Goal: Information Seeking & Learning: Learn about a topic

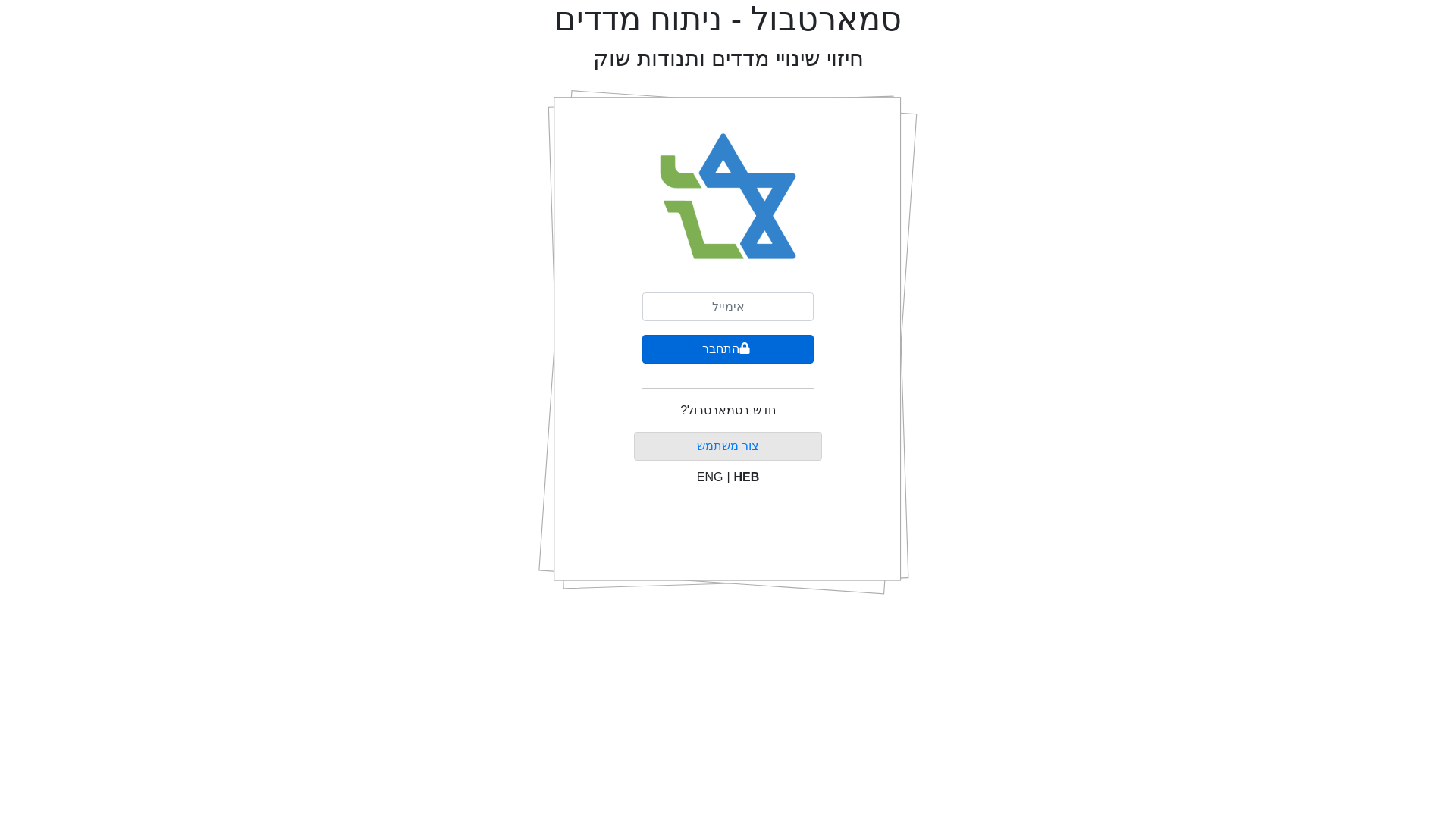
click at [706, 350] on button "התחבר" at bounding box center [728, 349] width 171 height 29
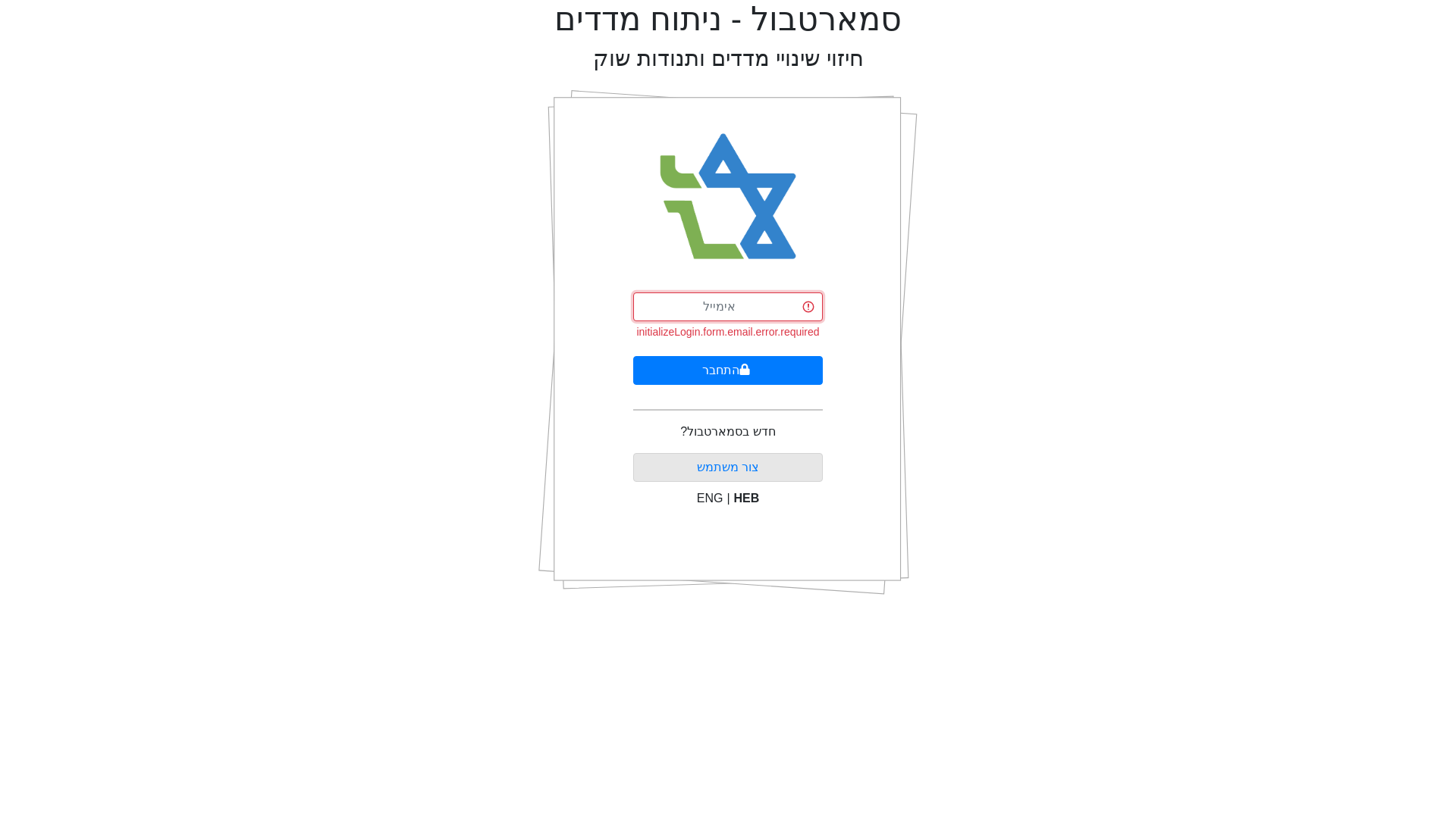
click at [719, 318] on input "email" at bounding box center [728, 307] width 190 height 29
type input "[EMAIL_ADDRESS][DOMAIN_NAME]"
click at [684, 366] on button "התחבר" at bounding box center [728, 370] width 190 height 29
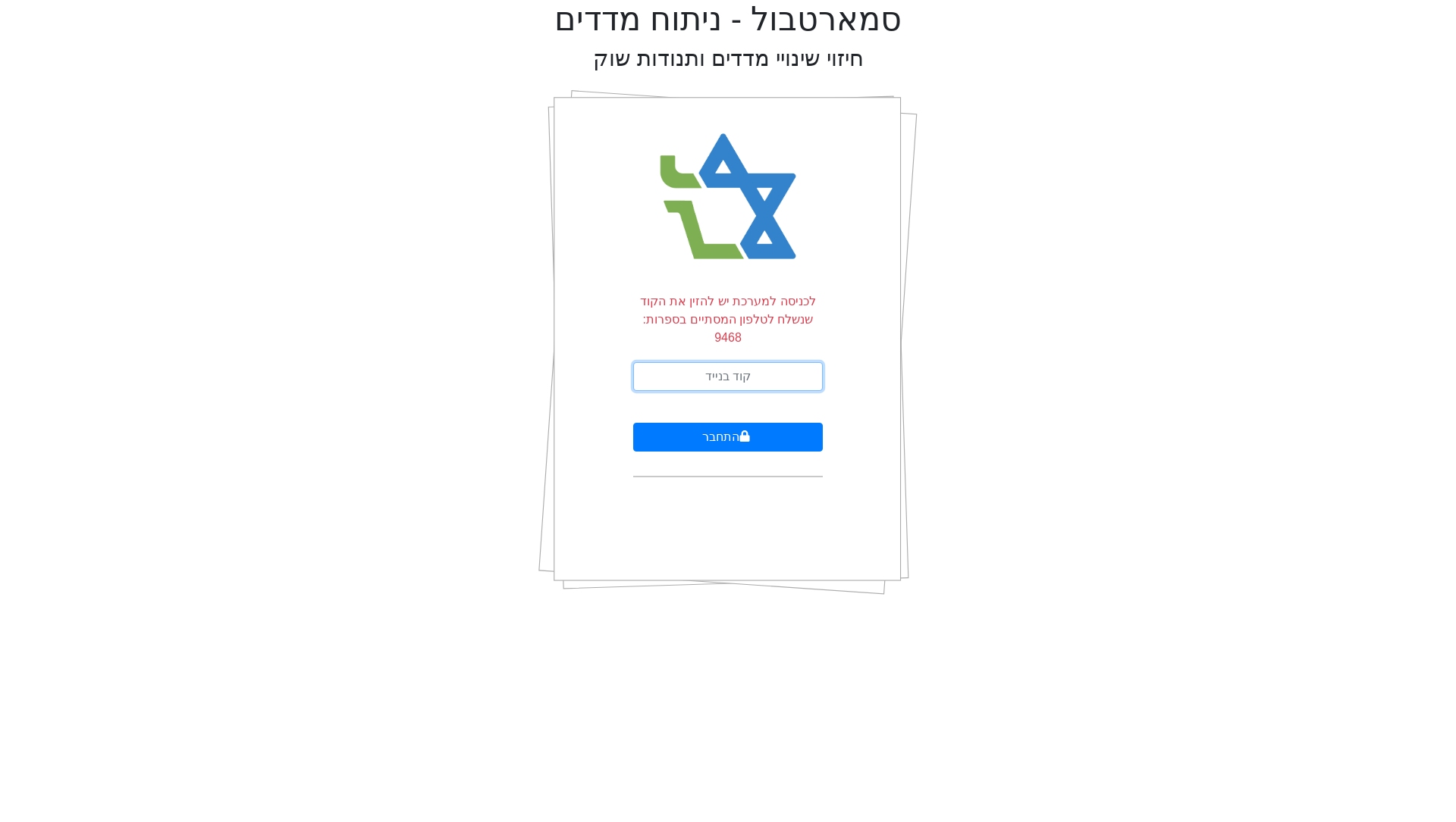
click at [684, 366] on input "text" at bounding box center [728, 376] width 190 height 29
type input "726449"
click at [634, 423] on button "התחבר" at bounding box center [728, 436] width 190 height 29
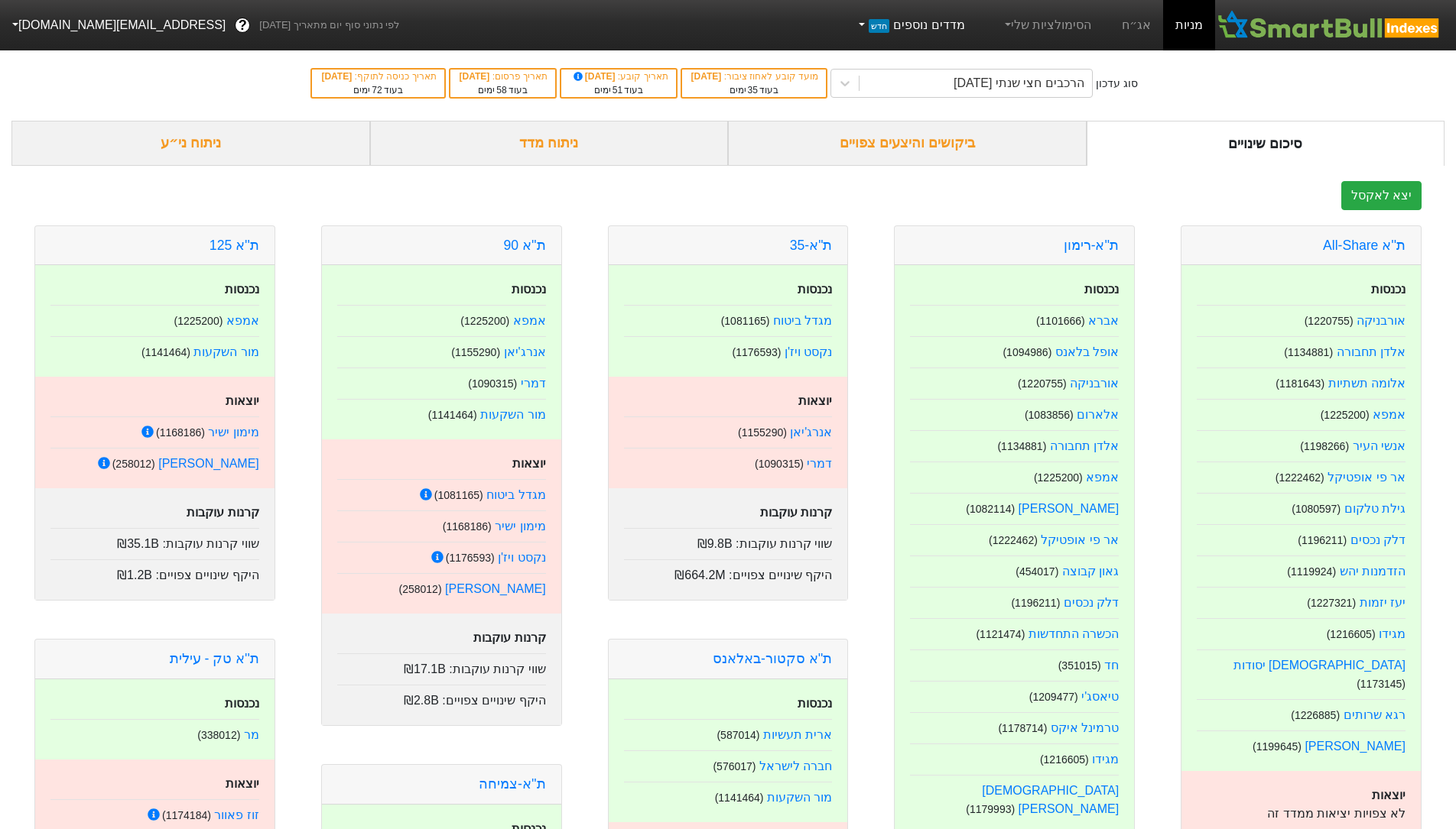
click at [938, 20] on link "מדדים נוספים חדש" at bounding box center [910, 25] width 122 height 31
click at [1067, 112] on div "סוג עדכון הרכבים חצי שנתי [DATE] מועד קובע לאחוז ציבור : [DATE] בעוד 35 ימים תא…" at bounding box center [728, 83] width 1456 height 75
click at [852, 84] on icon at bounding box center [845, 84] width 15 height 15
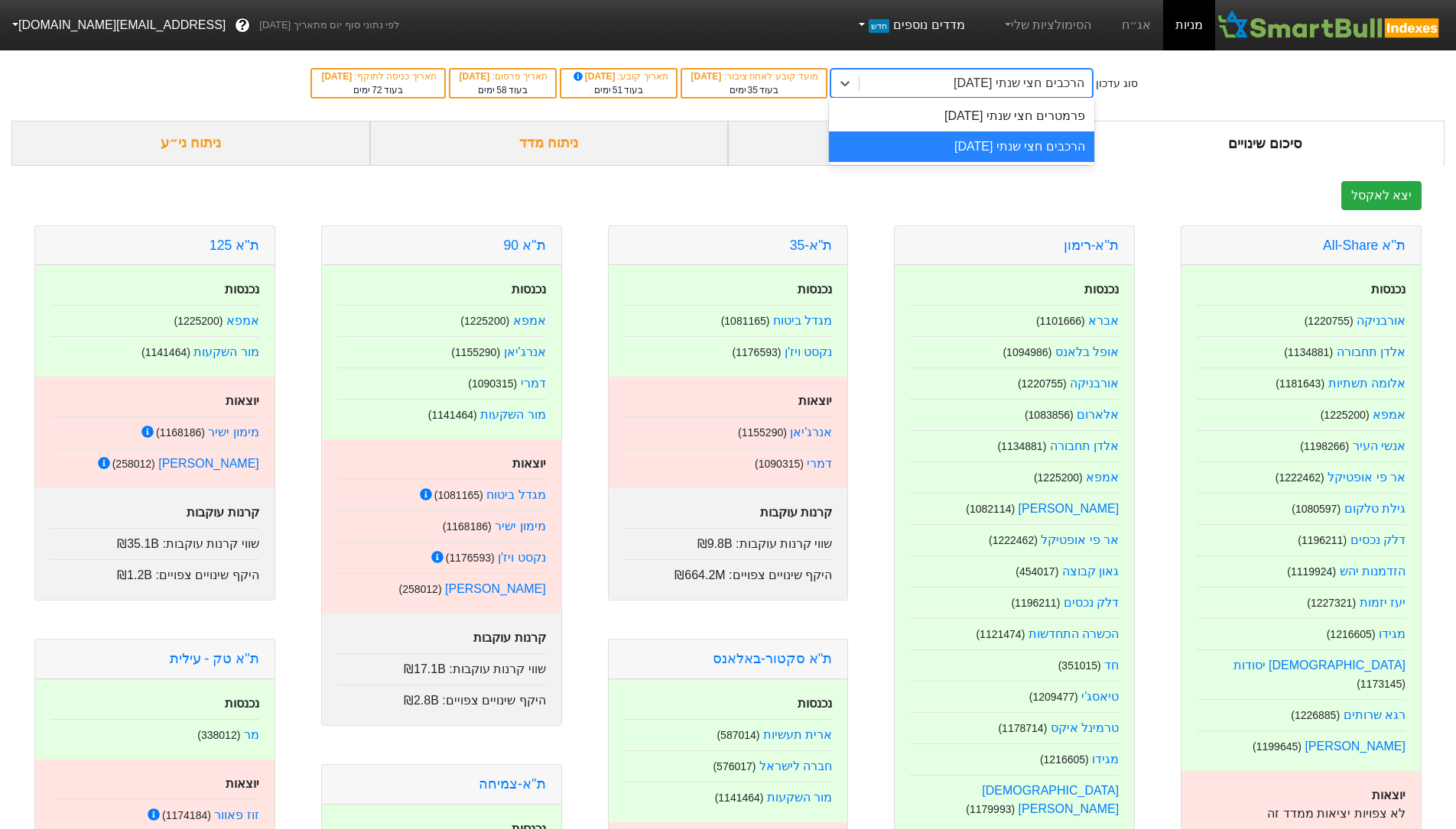
click at [886, 20] on link "מדדים נוספים חדש" at bounding box center [910, 25] width 122 height 31
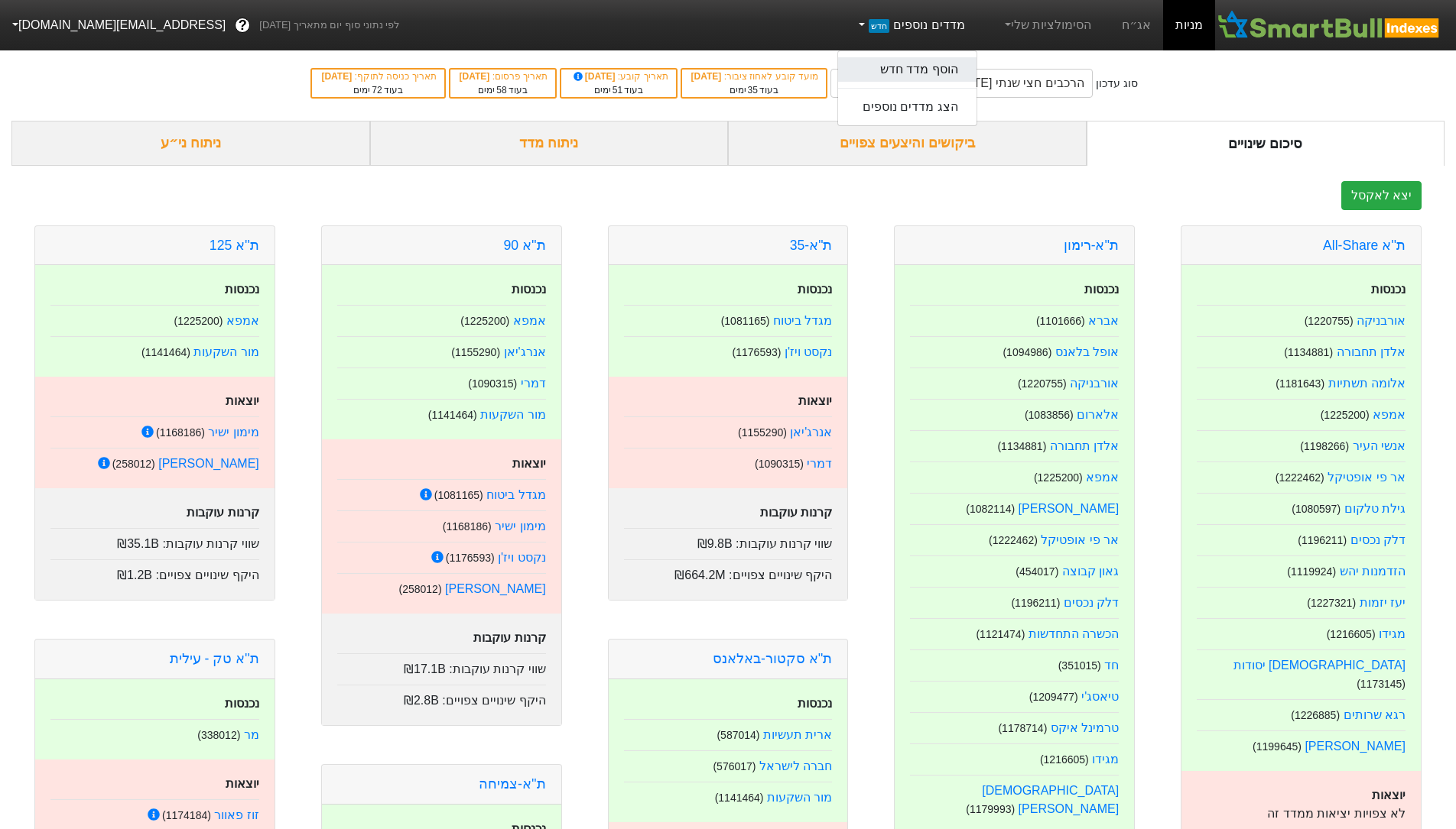
click at [930, 67] on link "הוסף מדד חדש" at bounding box center [906, 70] width 138 height 24
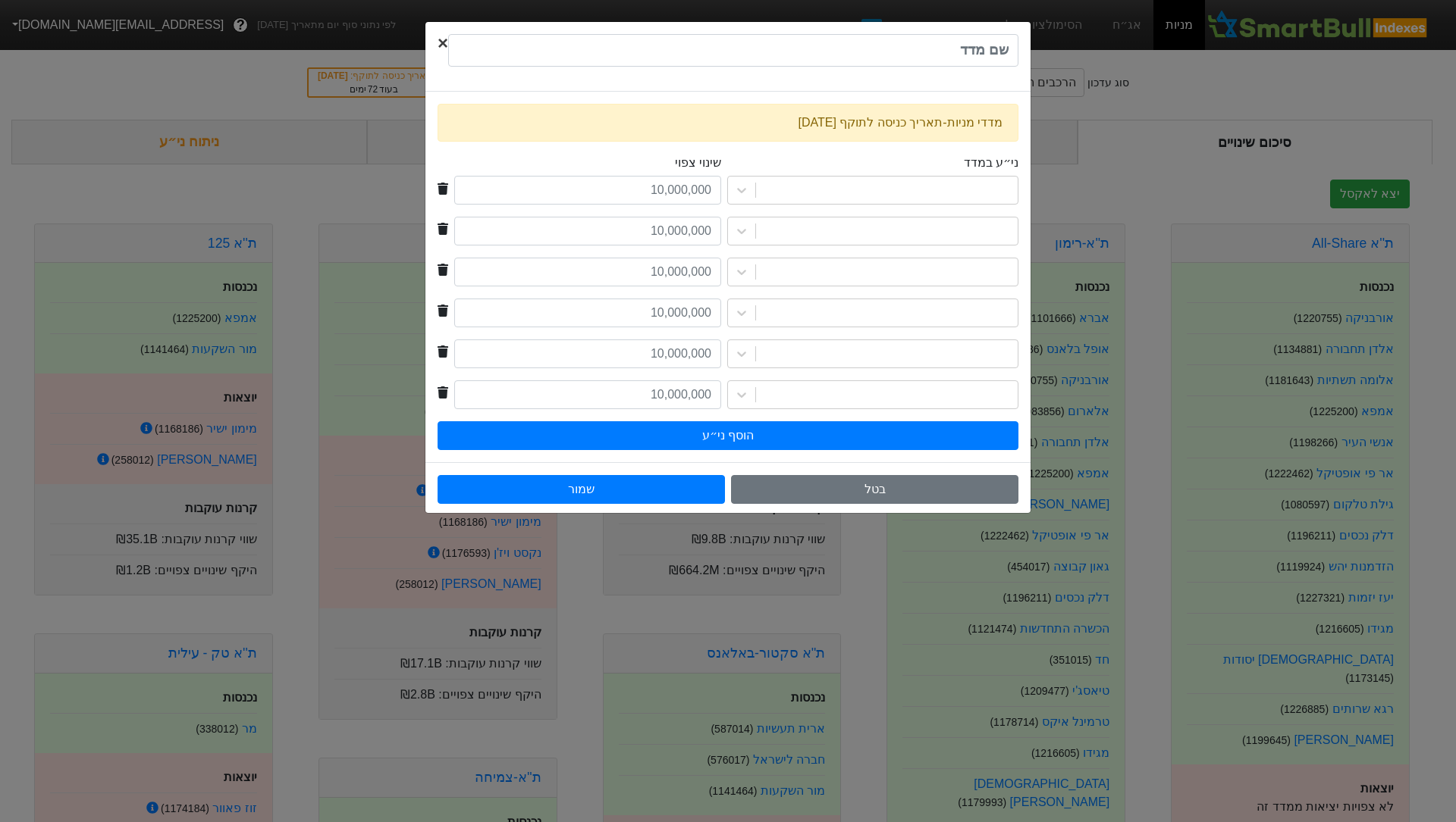
click at [440, 41] on span "×" at bounding box center [443, 42] width 11 height 20
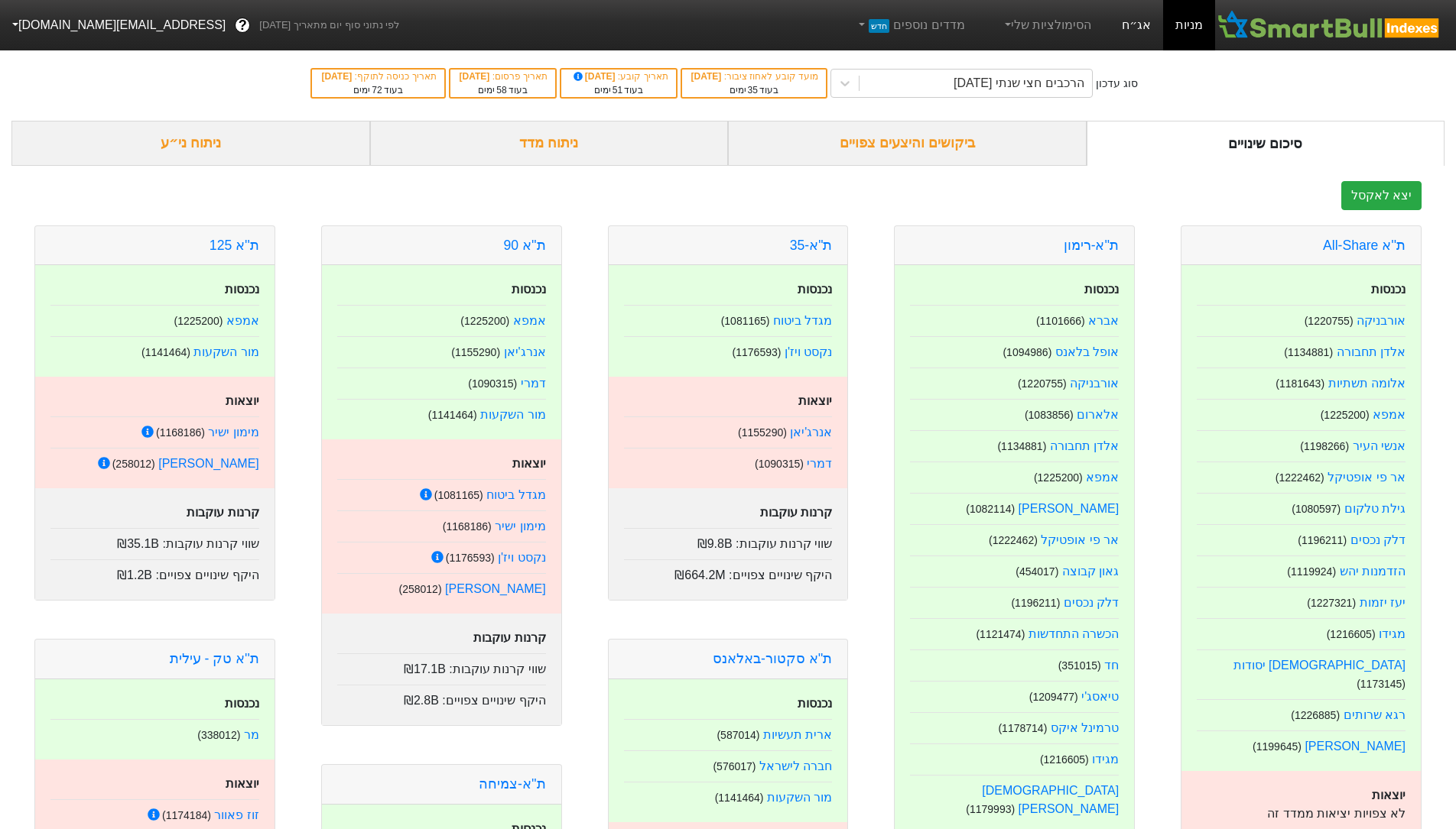
click at [1146, 23] on link "אג״ח" at bounding box center [1137, 25] width 54 height 50
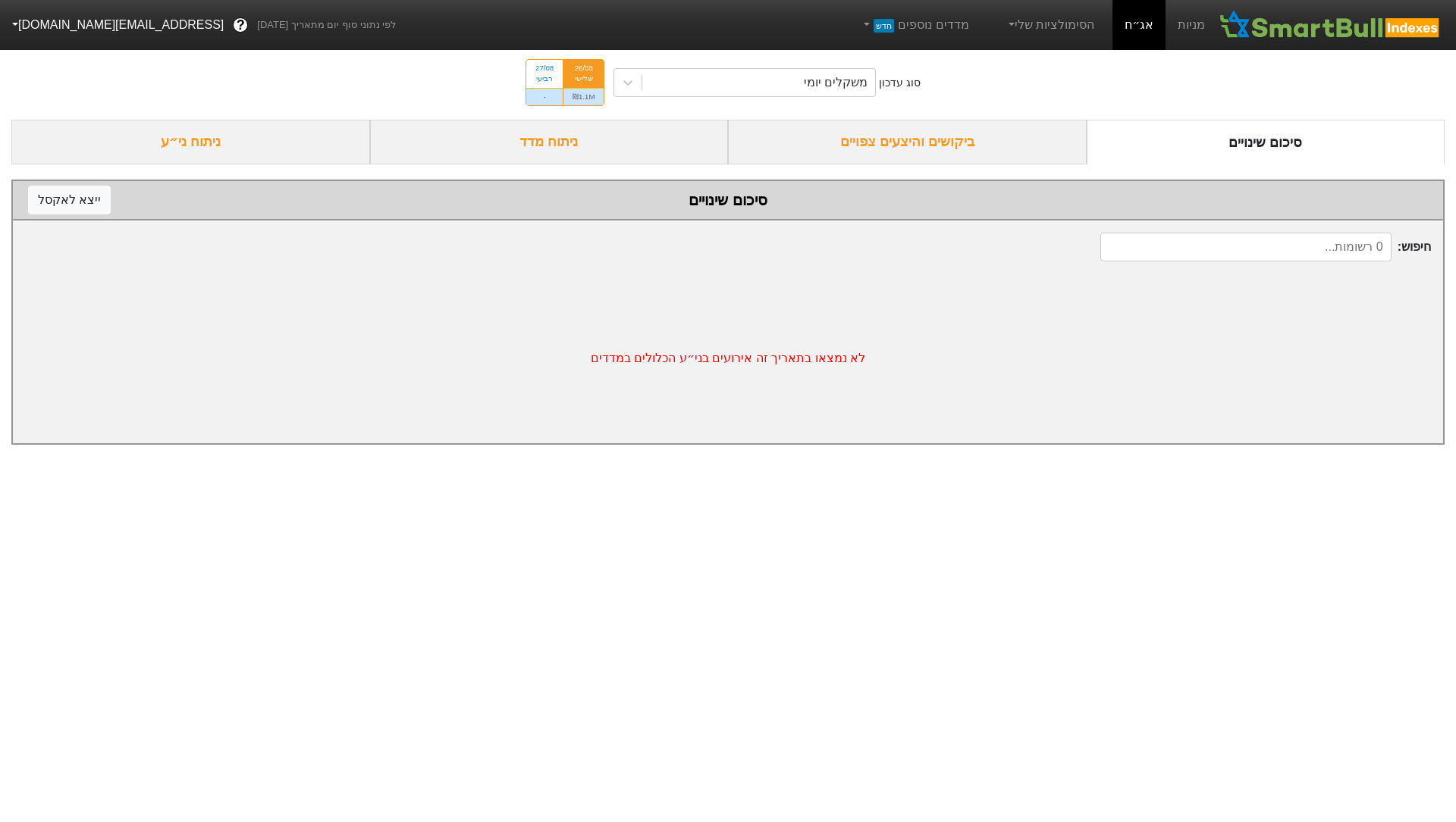
click at [589, 71] on div "26/08" at bounding box center [584, 68] width 22 height 11
click at [584, 70] on input "26/08 שלישי ₪1.1M" at bounding box center [578, 64] width 10 height 10
click at [585, 98] on div "₪1.1M" at bounding box center [584, 97] width 41 height 17
click at [584, 70] on input "26/08 שלישי ₪1.1M" at bounding box center [578, 64] width 10 height 10
click at [739, 87] on div "משקלים יומי" at bounding box center [758, 83] width 233 height 28
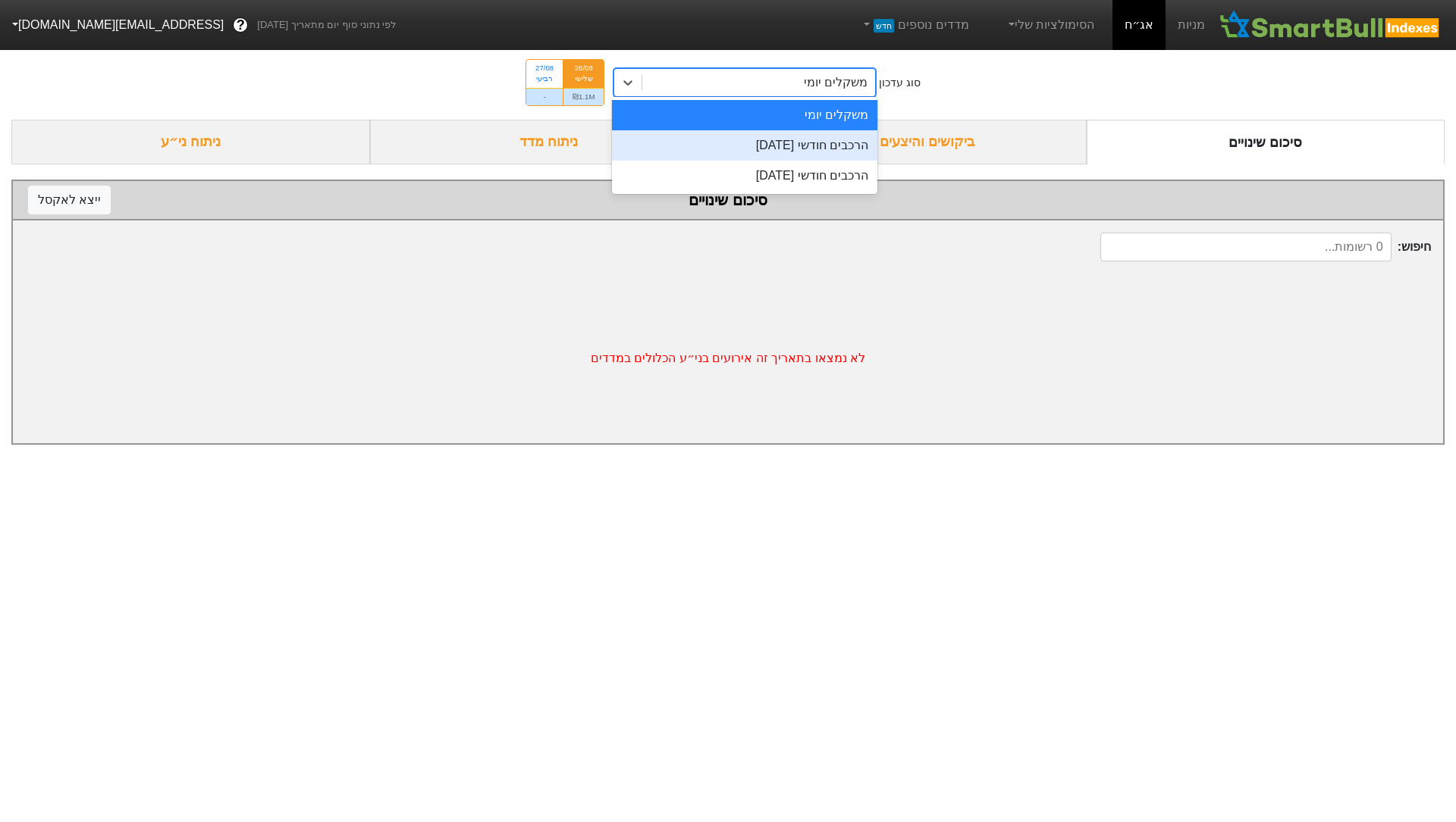
click at [846, 144] on div "הרכבים חודשי [DATE]" at bounding box center [744, 145] width 265 height 30
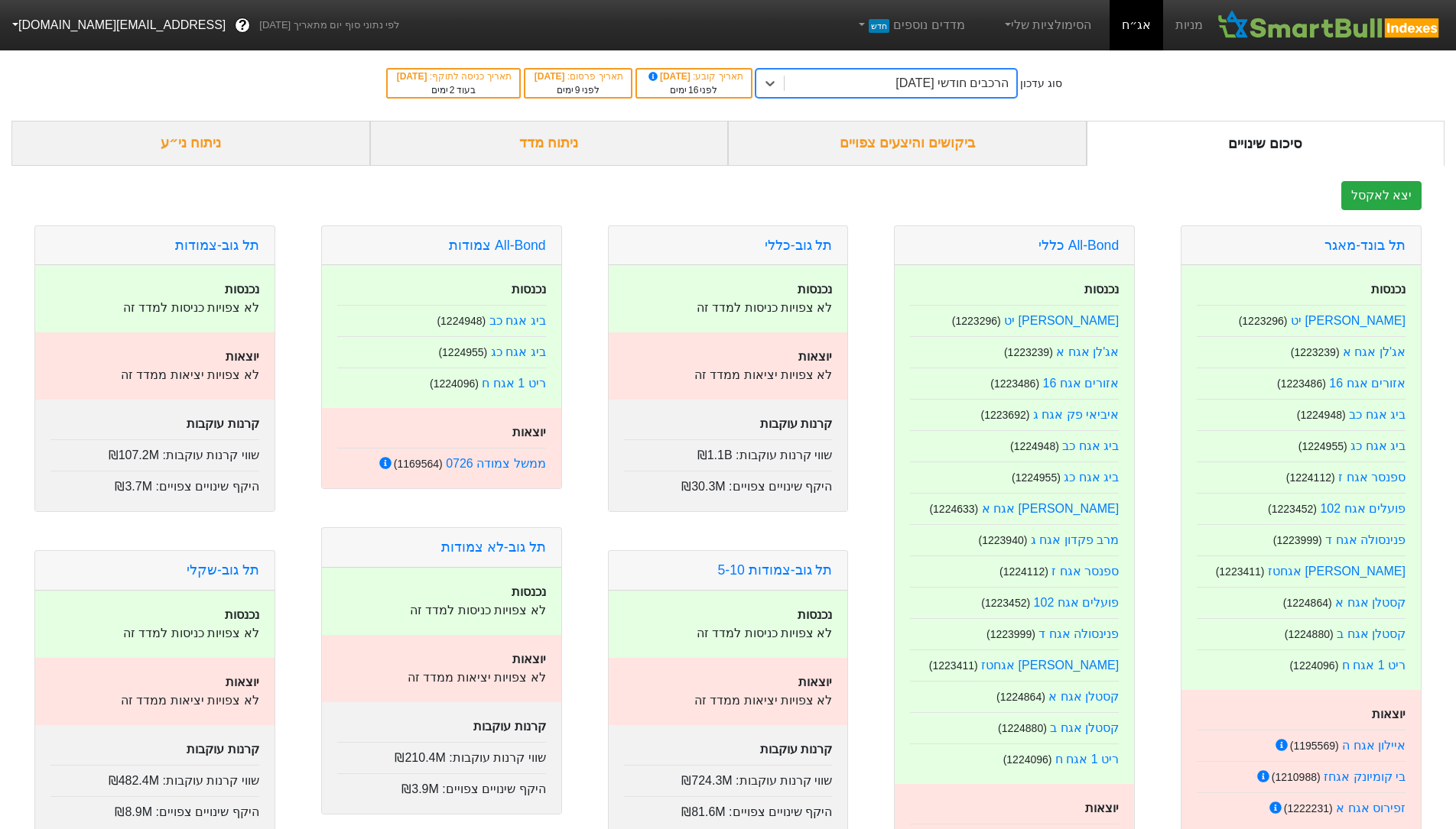
click at [945, 136] on div "ביקושים והיצעים צפויים" at bounding box center [907, 143] width 358 height 45
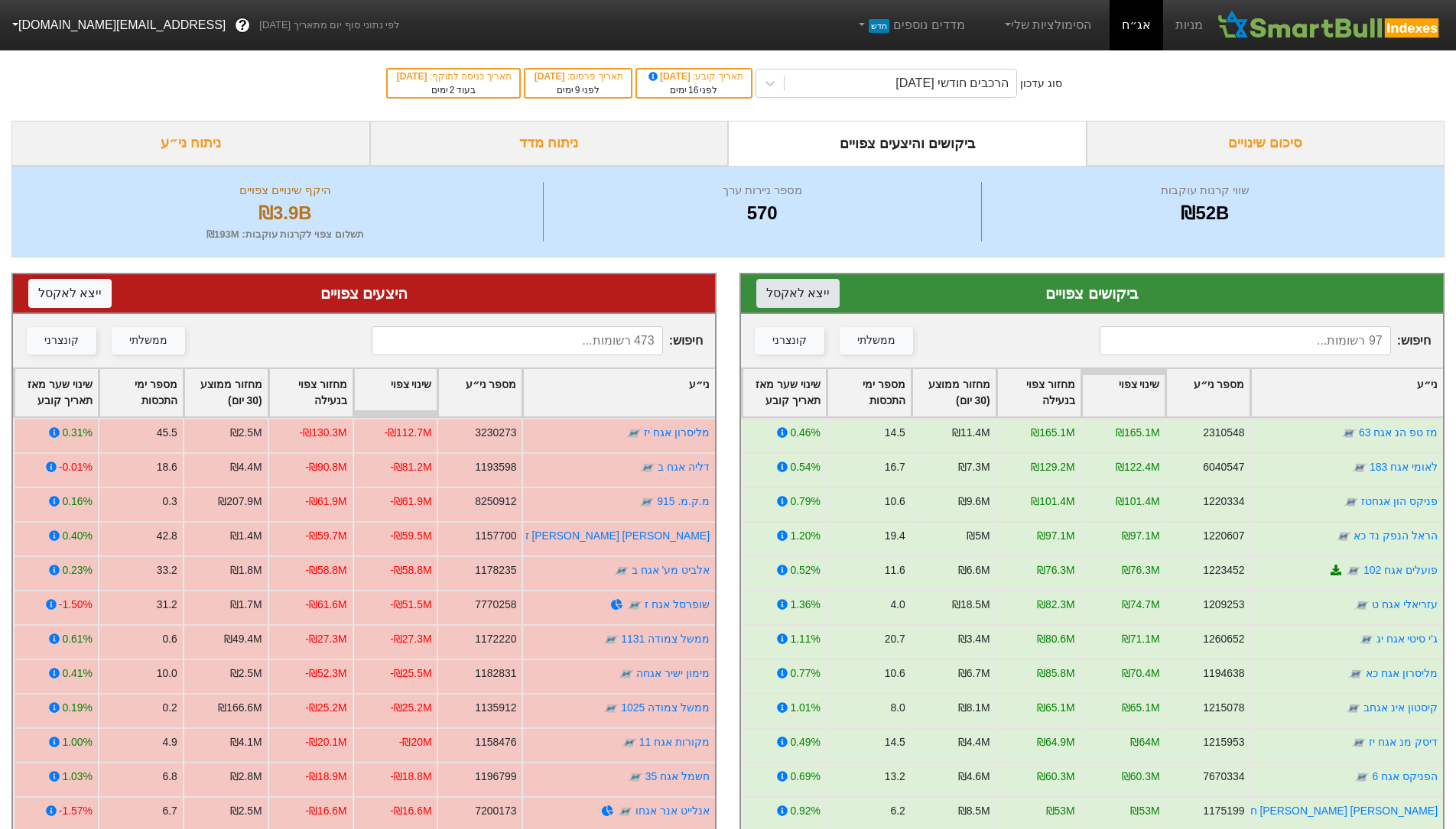
click at [799, 299] on button "ייצא ל אקסל" at bounding box center [798, 293] width 84 height 29
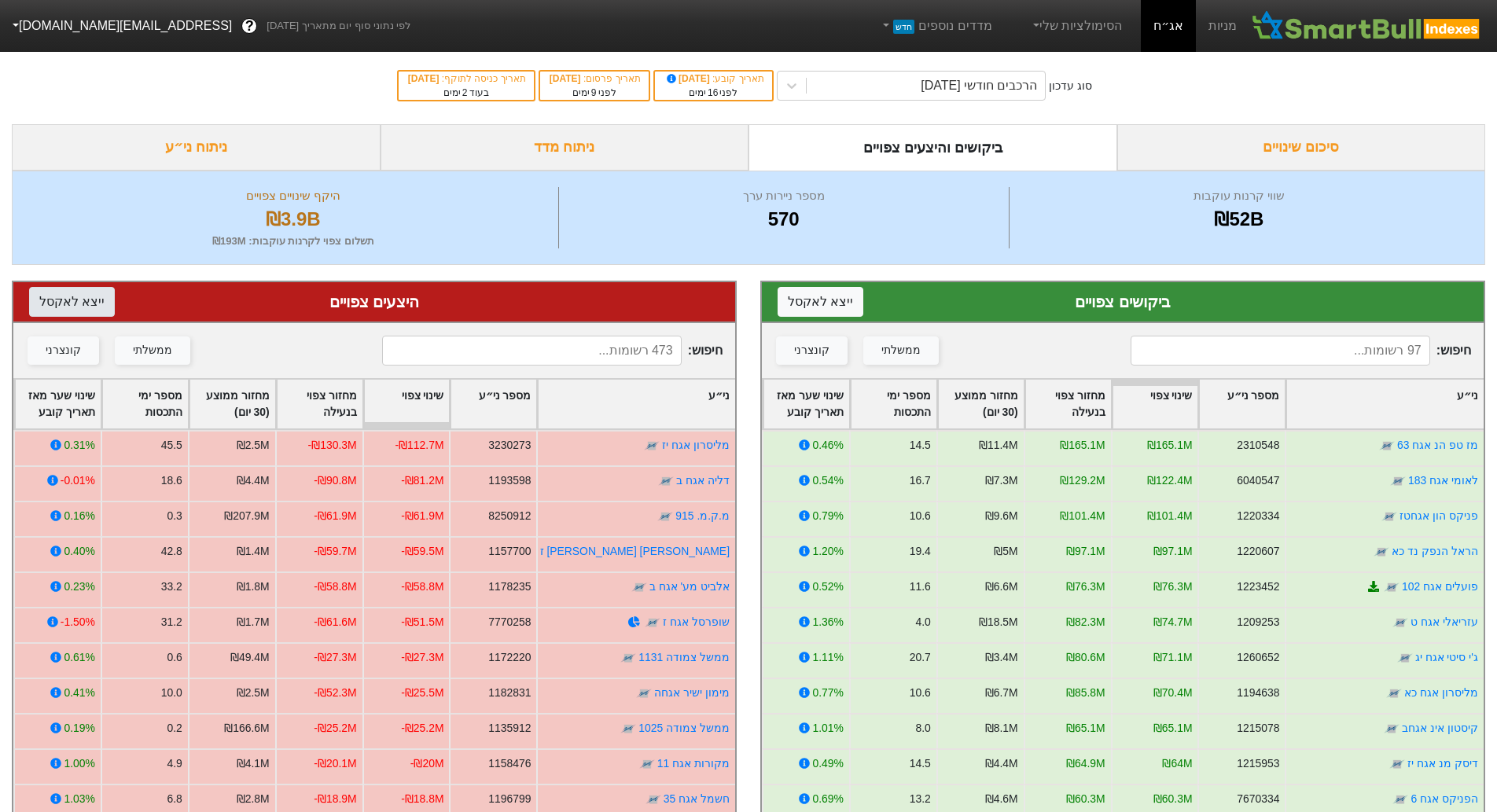
click at [33, 308] on button "ייצא ל אקסל" at bounding box center [72, 302] width 86 height 30
